Goal: Information Seeking & Learning: Learn about a topic

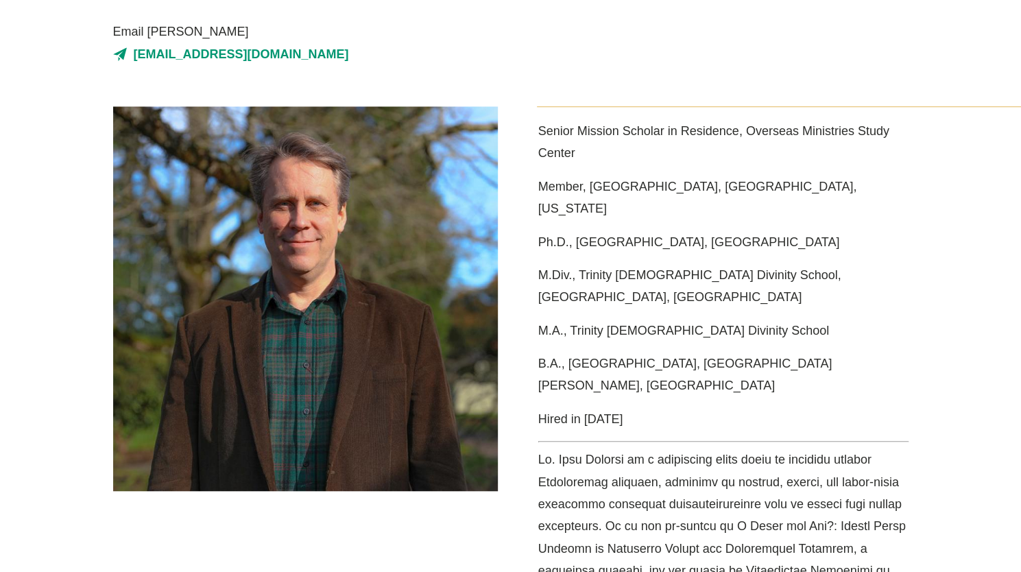
scroll to position [412, 0]
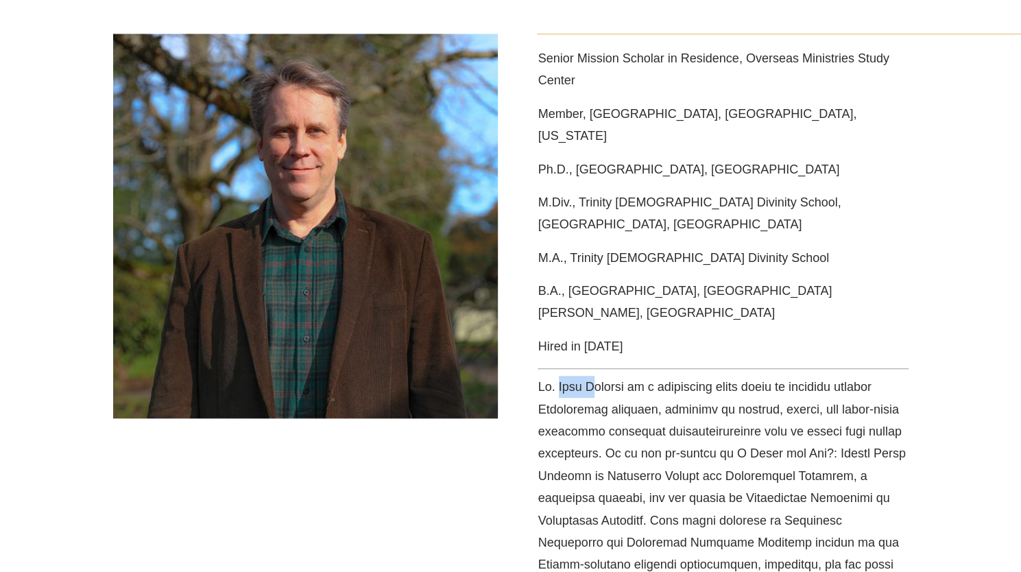
drag, startPoint x: 556, startPoint y: 314, endPoint x: 643, endPoint y: 322, distance: 88.2
click at [643, 376] on p "Media Content" at bounding box center [723, 565] width 370 height 378
click at [650, 376] on p "Media Content" at bounding box center [723, 565] width 370 height 378
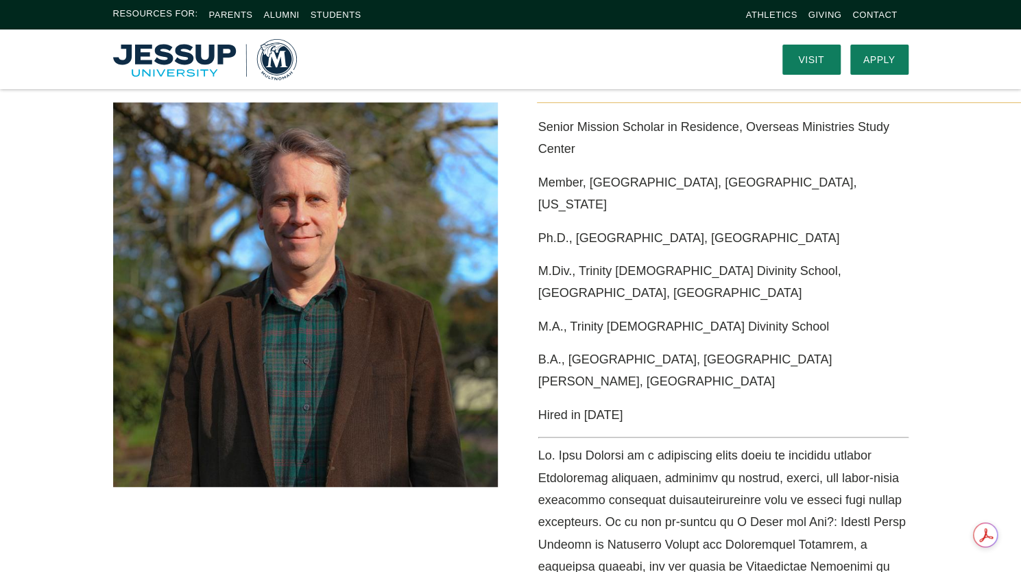
scroll to position [343, 0]
drag, startPoint x: 594, startPoint y: 383, endPoint x: 737, endPoint y: 436, distance: 152.4
drag, startPoint x: 737, startPoint y: 436, endPoint x: 653, endPoint y: 451, distance: 84.9
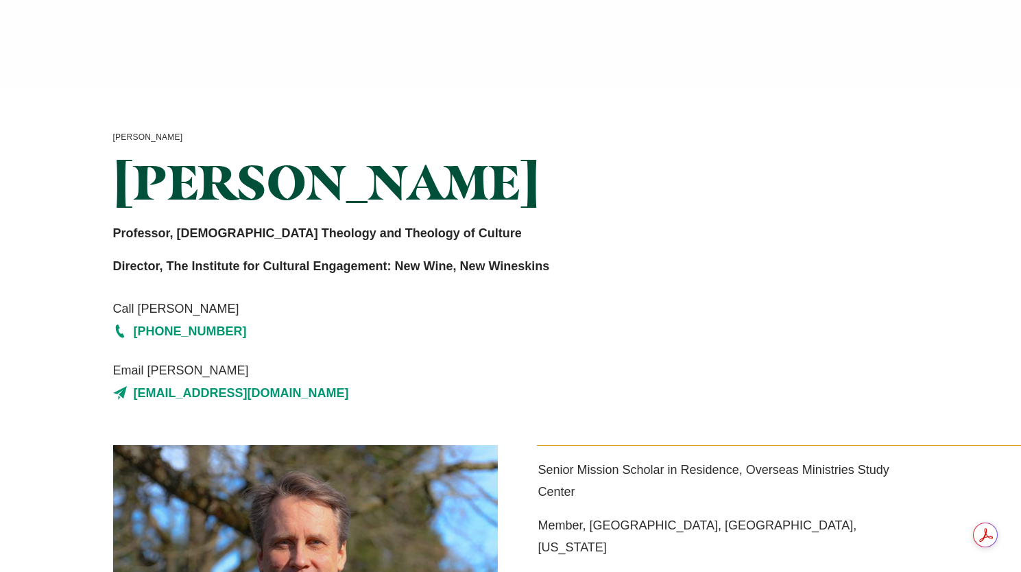
scroll to position [343, 0]
